Goal: Task Accomplishment & Management: Manage account settings

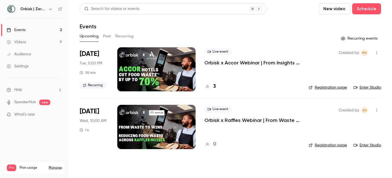
click at [224, 63] on p "Orbisk x Accor Webinar | From Insights to Actions: Create Your Personalized Foo…" at bounding box center [252, 62] width 96 height 7
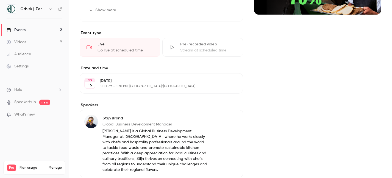
scroll to position [112, 0]
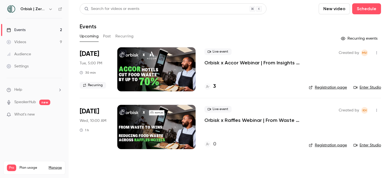
click at [368, 87] on link "Enter Studio" at bounding box center [366, 87] width 27 height 5
click at [110, 39] on button "Past" at bounding box center [107, 36] width 8 height 9
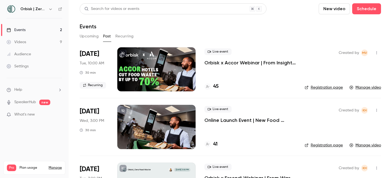
click at [241, 62] on p "Orbisk x Accor Webinar | From Insights to Actions: Create Your Personalized Foo…" at bounding box center [249, 62] width 91 height 7
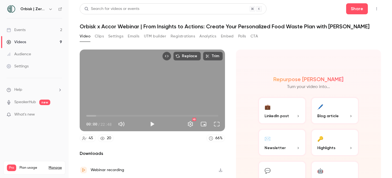
click at [132, 34] on button "Emails" at bounding box center [134, 36] width 12 height 9
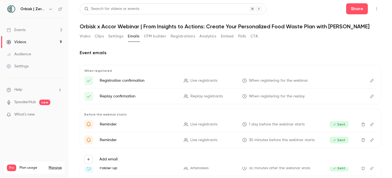
click at [118, 35] on button "Settings" at bounding box center [115, 36] width 15 height 9
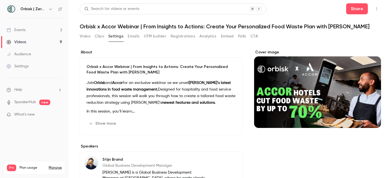
click at [225, 34] on button "Embed" at bounding box center [227, 36] width 13 height 9
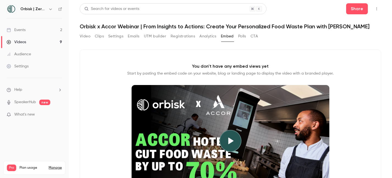
click at [245, 38] on button "Polls" at bounding box center [242, 36] width 8 height 9
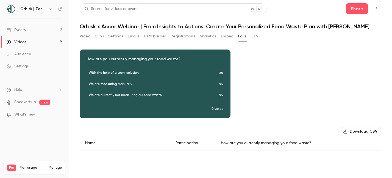
click at [257, 35] on button "CTA" at bounding box center [253, 36] width 7 height 9
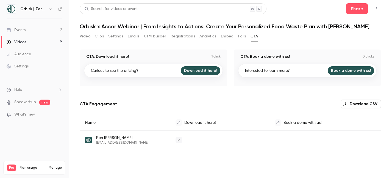
click at [212, 37] on button "Analytics" at bounding box center [207, 36] width 17 height 9
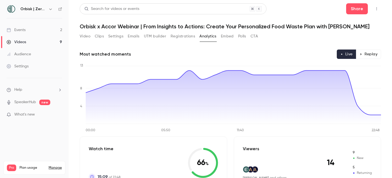
click at [230, 36] on button "Embed" at bounding box center [227, 36] width 13 height 9
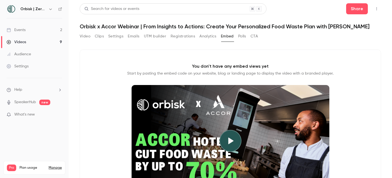
click at [244, 38] on button "Polls" at bounding box center [242, 36] width 8 height 9
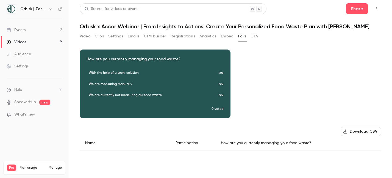
click at [208, 36] on button "Analytics" at bounding box center [207, 36] width 17 height 9
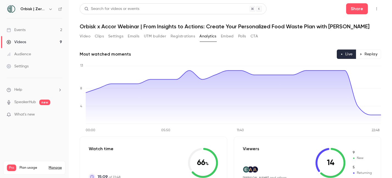
click at [179, 35] on button "Registrations" at bounding box center [183, 36] width 24 height 9
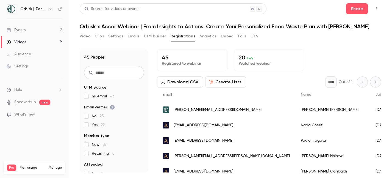
click at [150, 34] on button "UTM builder" at bounding box center [155, 36] width 22 height 9
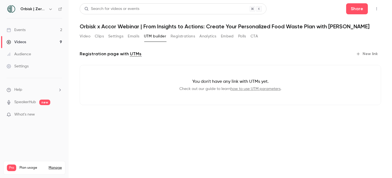
click at [133, 35] on button "Emails" at bounding box center [134, 36] width 12 height 9
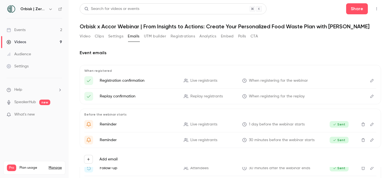
click at [110, 33] on button "Settings" at bounding box center [115, 36] width 15 height 9
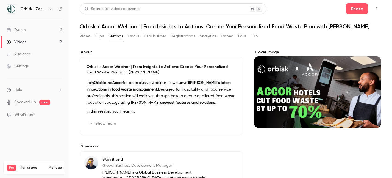
click at [103, 35] on button "Clips" at bounding box center [99, 36] width 9 height 9
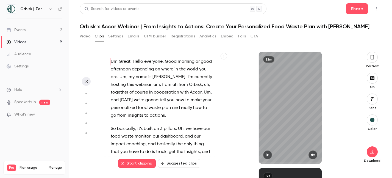
click at [212, 37] on button "Analytics" at bounding box center [207, 36] width 17 height 9
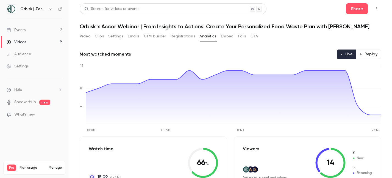
click at [183, 38] on button "Registrations" at bounding box center [183, 36] width 24 height 9
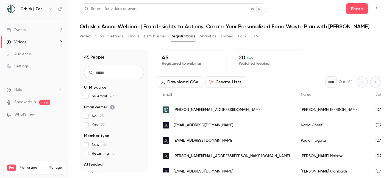
click at [225, 35] on button "Embed" at bounding box center [227, 36] width 13 height 9
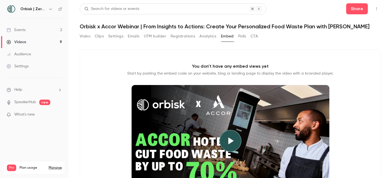
click at [252, 38] on button "CTA" at bounding box center [253, 36] width 7 height 9
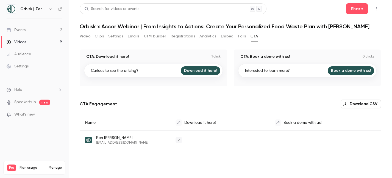
click at [241, 37] on button "Polls" at bounding box center [242, 36] width 8 height 9
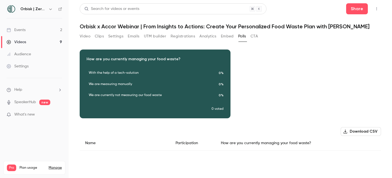
click at [258, 37] on button "CTA" at bounding box center [253, 36] width 7 height 9
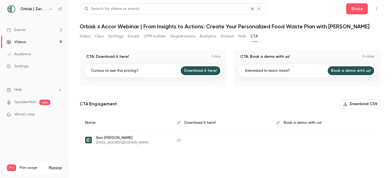
click at [82, 37] on button "Video" at bounding box center [85, 36] width 11 height 9
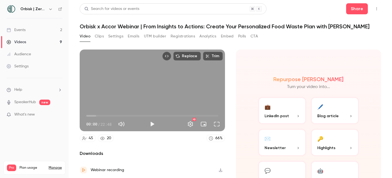
scroll to position [37, 0]
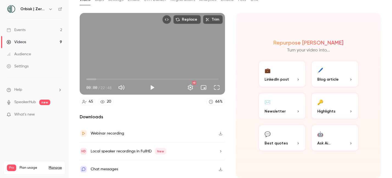
click at [133, 170] on div "Chat messages" at bounding box center [152, 169] width 145 height 18
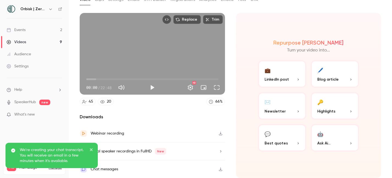
click at [53, 155] on p "We're creating your chat transcript. You will receive an email in a few minutes…" at bounding box center [53, 155] width 66 height 16
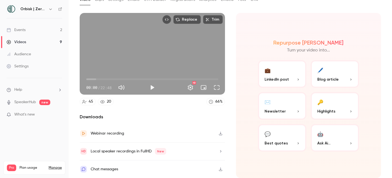
click at [222, 168] on icon "button" at bounding box center [220, 169] width 4 height 4
click at [32, 32] on link "Events 2" at bounding box center [34, 30] width 69 height 12
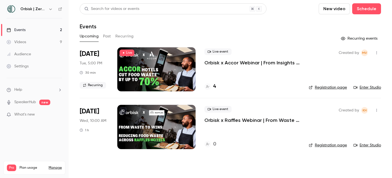
click at [260, 65] on p "Orbisk x Accor Webinar | From Insights to Actions: Create Your Personalized Foo…" at bounding box center [252, 62] width 96 height 7
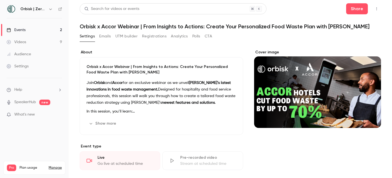
click at [147, 36] on button "Registrations" at bounding box center [154, 36] width 24 height 9
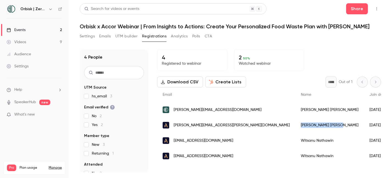
drag, startPoint x: 268, startPoint y: 123, endPoint x: 236, endPoint y: 123, distance: 31.6
click at [295, 123] on div "[PERSON_NAME]" at bounding box center [329, 124] width 69 height 15
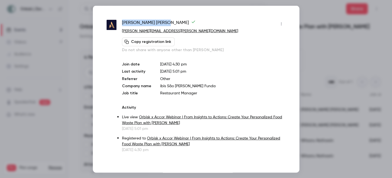
drag, startPoint x: 153, startPoint y: 23, endPoint x: 121, endPoint y: 22, distance: 32.4
click at [121, 22] on div "[PERSON_NAME] [PERSON_NAME][EMAIL_ADDRESS][PERSON_NAME][DOMAIN_NAME] Copy regis…" at bounding box center [196, 85] width 179 height 133
copy span "[PERSON_NAME]"
click at [47, 138] on div at bounding box center [196, 89] width 392 height 178
